Goal: Task Accomplishment & Management: Use online tool/utility

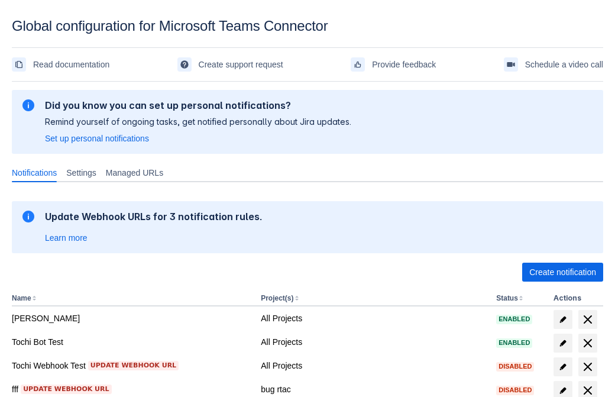
click at [562, 272] on span "Create notification" at bounding box center [562, 271] width 67 height 19
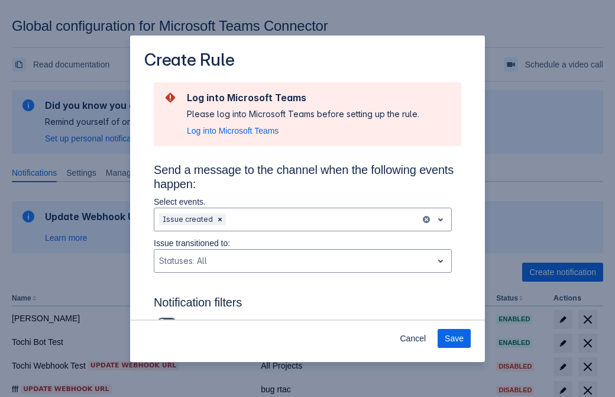
scroll to position [775, 0]
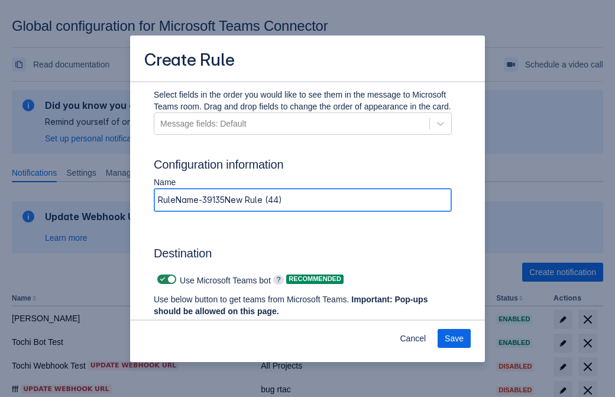
type input "RuleName-391351New Rule (44)"
click at [219, 324] on span "Authenticate in Microsoft Teams" at bounding box center [219, 333] width 117 height 19
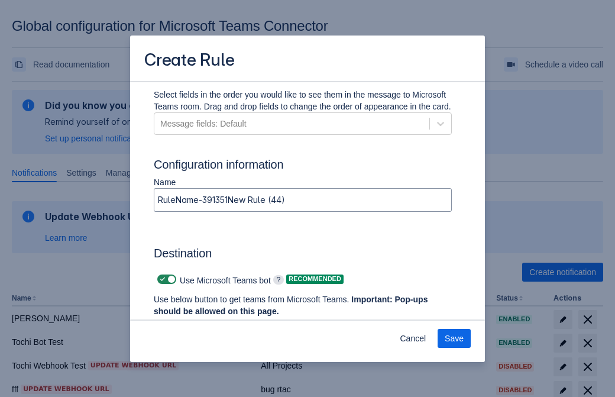
scroll to position [0, 0]
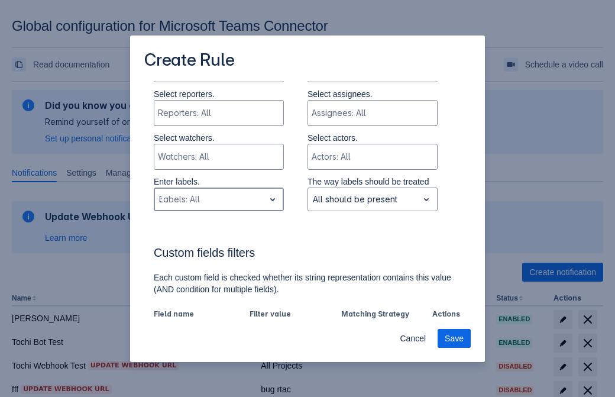
type input "391351_label"
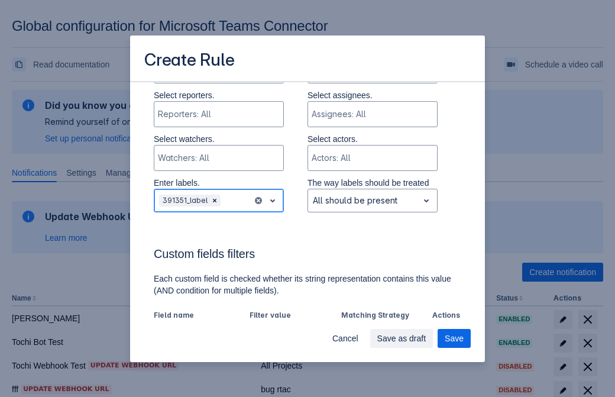
scroll to position [821, 0]
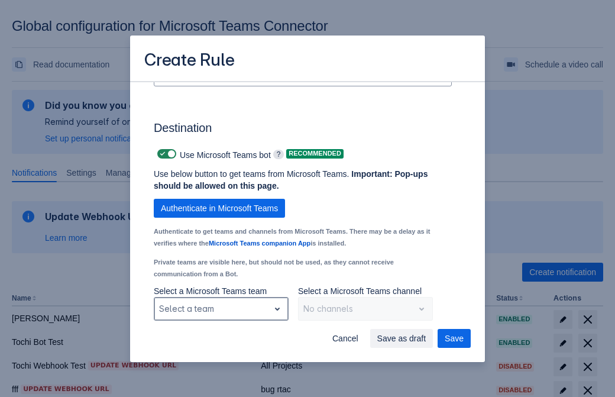
click at [220, 307] on div "Scrollable content" at bounding box center [211, 308] width 105 height 14
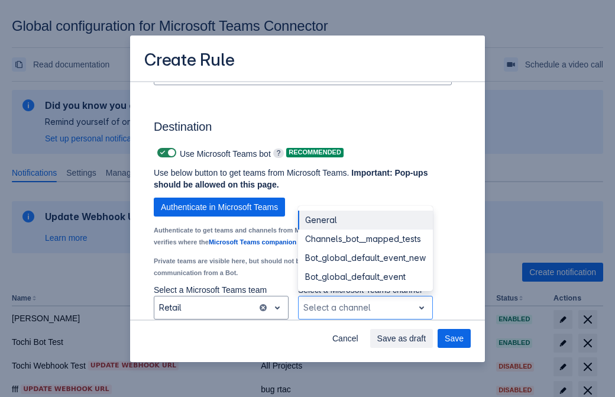
click at [365, 277] on div "Bot_global_default_event" at bounding box center [365, 276] width 135 height 19
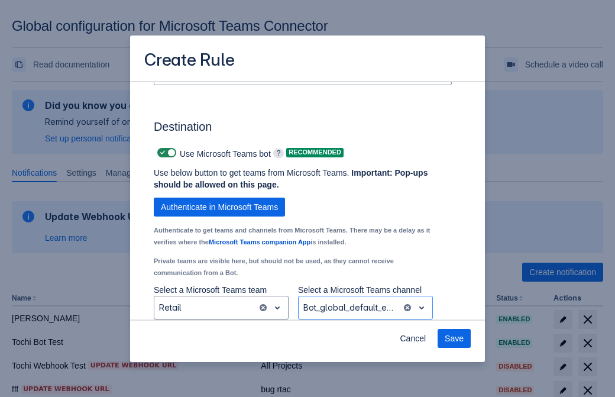
click at [454, 338] on span "Save" at bounding box center [453, 338] width 19 height 19
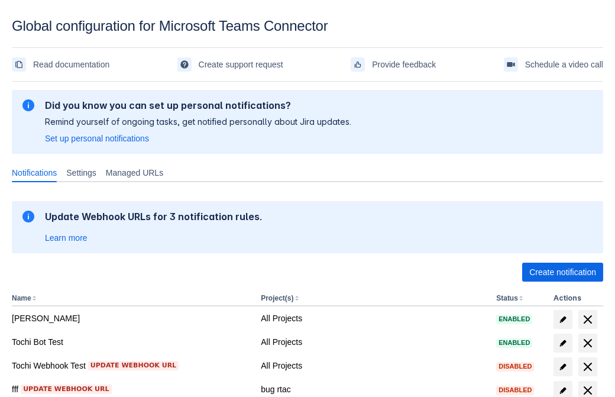
scroll to position [244, 0]
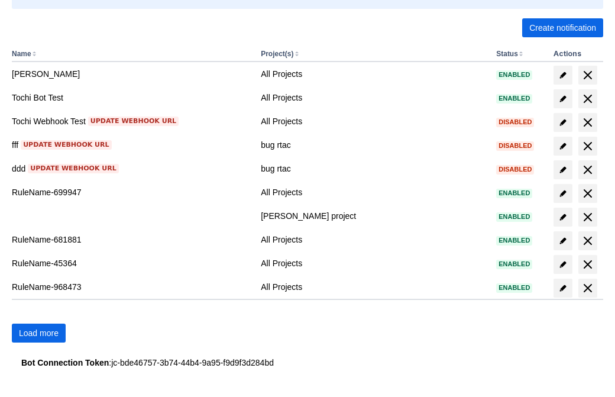
click at [38, 333] on span "Load more" at bounding box center [39, 332] width 40 height 19
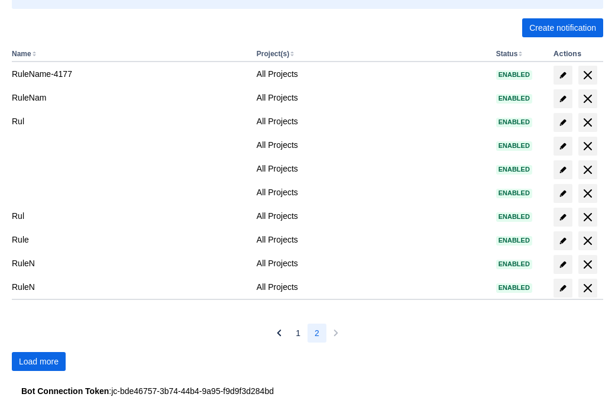
click at [38, 361] on span "Load more" at bounding box center [39, 361] width 40 height 19
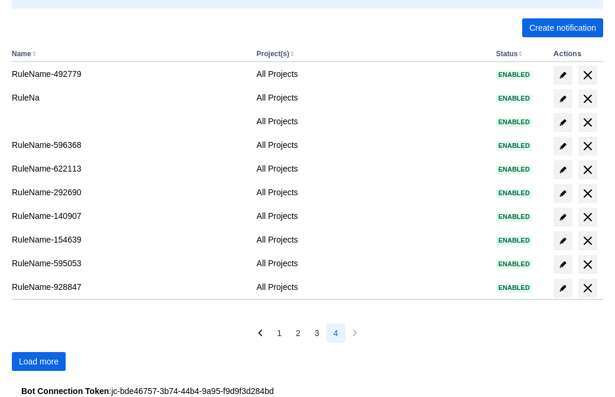
click at [38, 361] on span "Load more" at bounding box center [39, 361] width 40 height 19
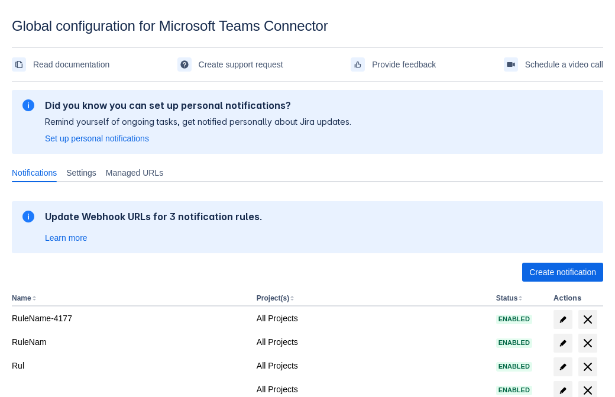
scroll to position [244, 0]
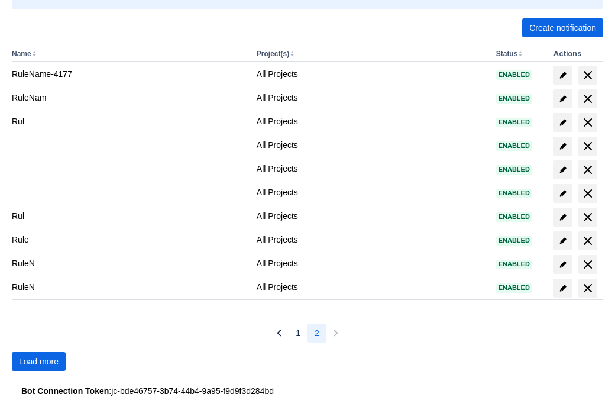
click at [38, 361] on span "Load more" at bounding box center [39, 361] width 40 height 19
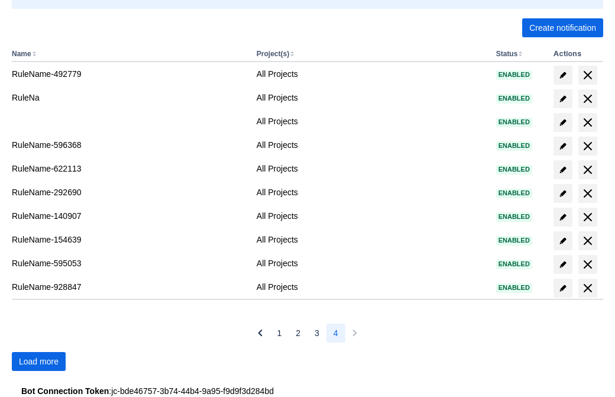
click at [38, 361] on span "Load more" at bounding box center [39, 361] width 40 height 19
